Goal: Navigation & Orientation: Find specific page/section

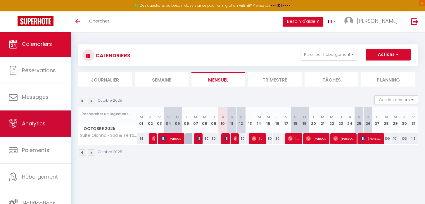
click at [39, 125] on span "Analytics" at bounding box center [34, 123] width 24 height 7
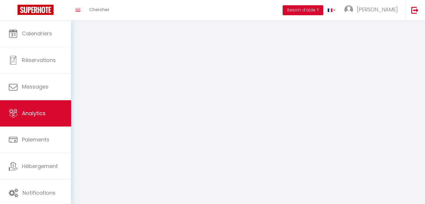
select select "2025"
select select "10"
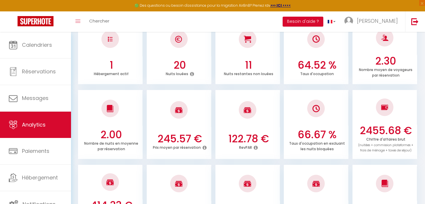
scroll to position [130, 0]
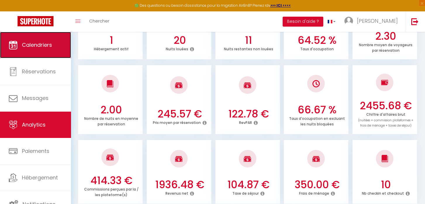
click at [35, 54] on link "Calendriers" at bounding box center [35, 45] width 71 height 26
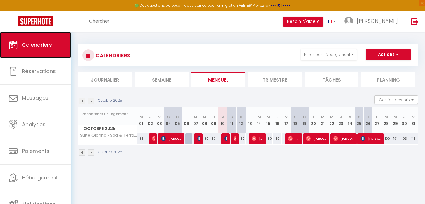
click at [18, 49] on link "Calendriers" at bounding box center [35, 45] width 71 height 26
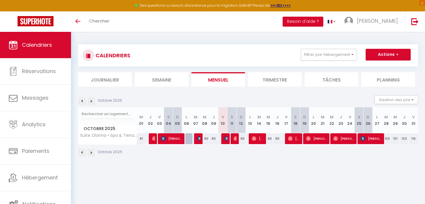
click at [261, 82] on li "Trimestre" at bounding box center [275, 79] width 54 height 14
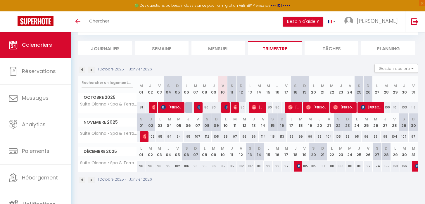
scroll to position [32, 0]
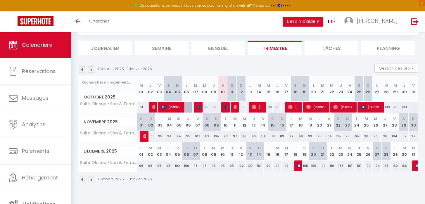
click at [90, 69] on img at bounding box center [91, 69] width 6 height 6
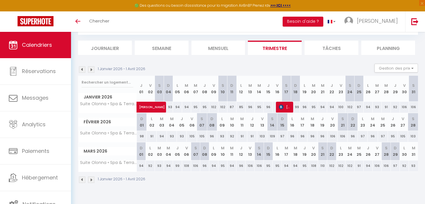
click at [90, 69] on img at bounding box center [91, 69] width 6 height 6
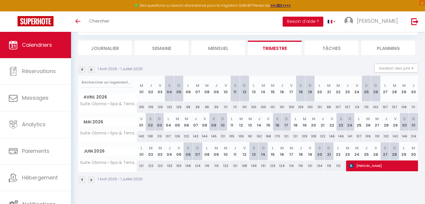
click at [90, 69] on img at bounding box center [91, 69] width 6 height 6
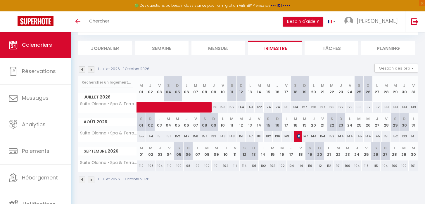
click at [90, 69] on img at bounding box center [91, 69] width 6 height 6
